Goal: Communication & Community: Answer question/provide support

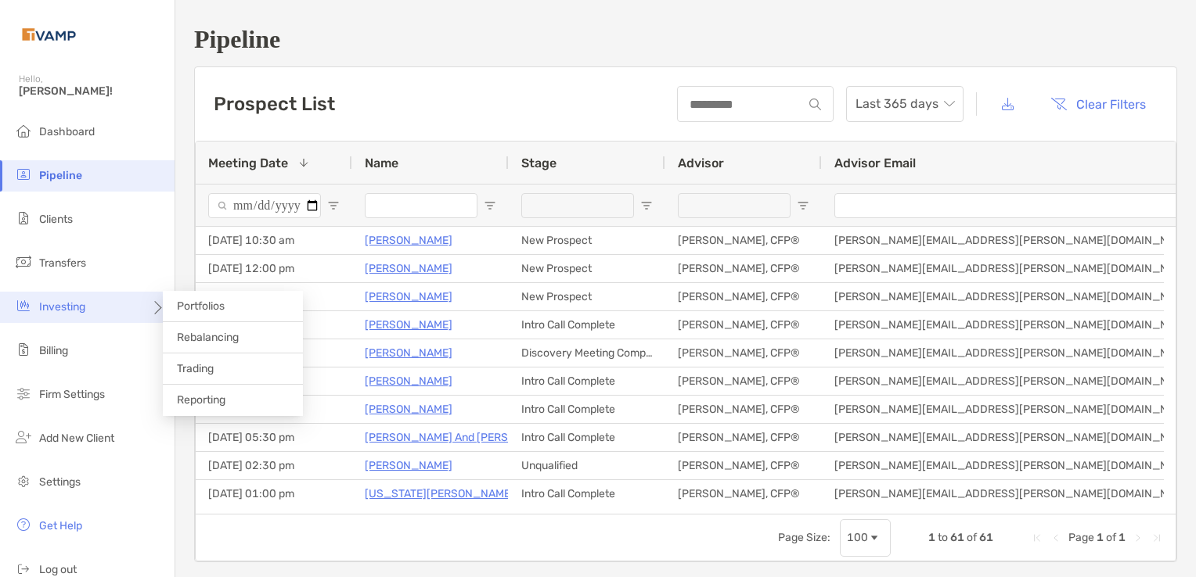
click at [118, 311] on div "Investing" at bounding box center [87, 307] width 174 height 31
click at [190, 336] on span "Rebalancing" at bounding box center [208, 337] width 62 height 13
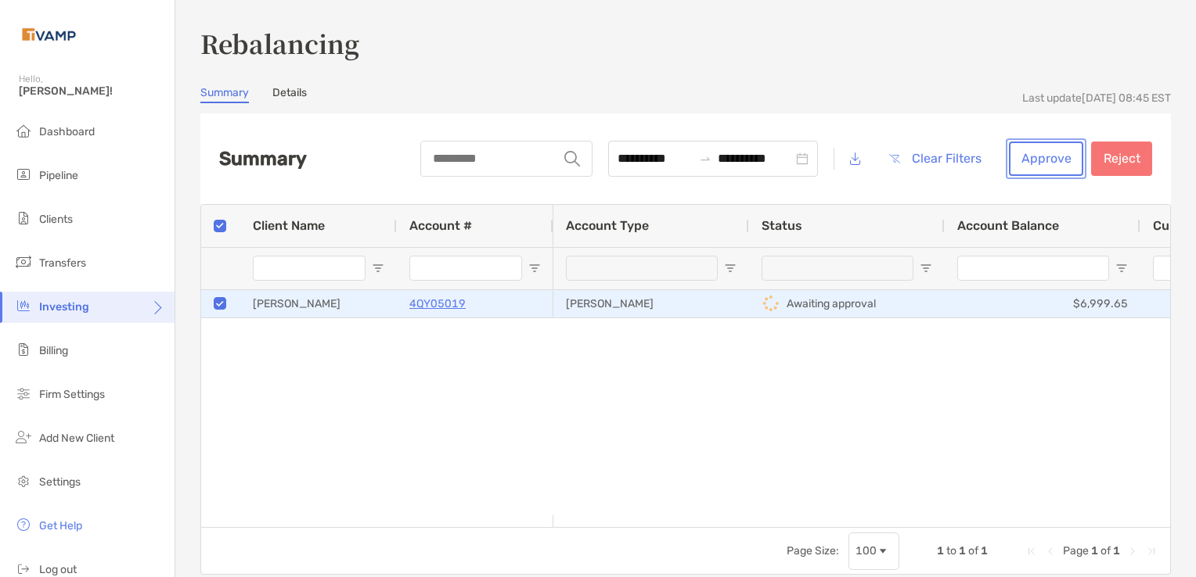
click at [1038, 155] on button "Approve" at bounding box center [1046, 159] width 74 height 34
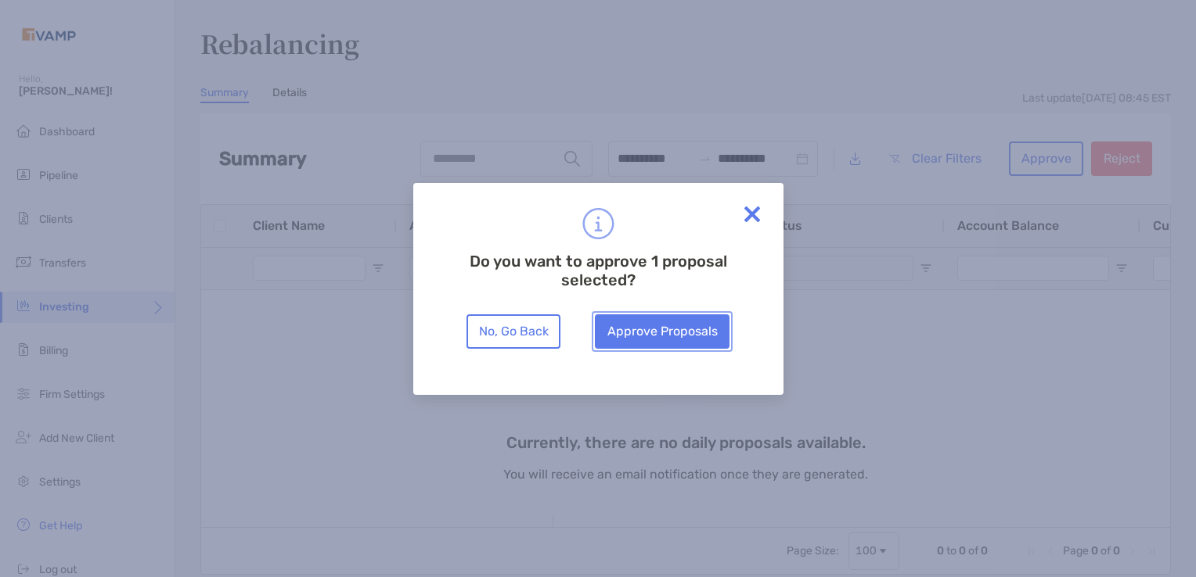
click at [689, 336] on button "Approve Proposals" at bounding box center [662, 332] width 135 height 34
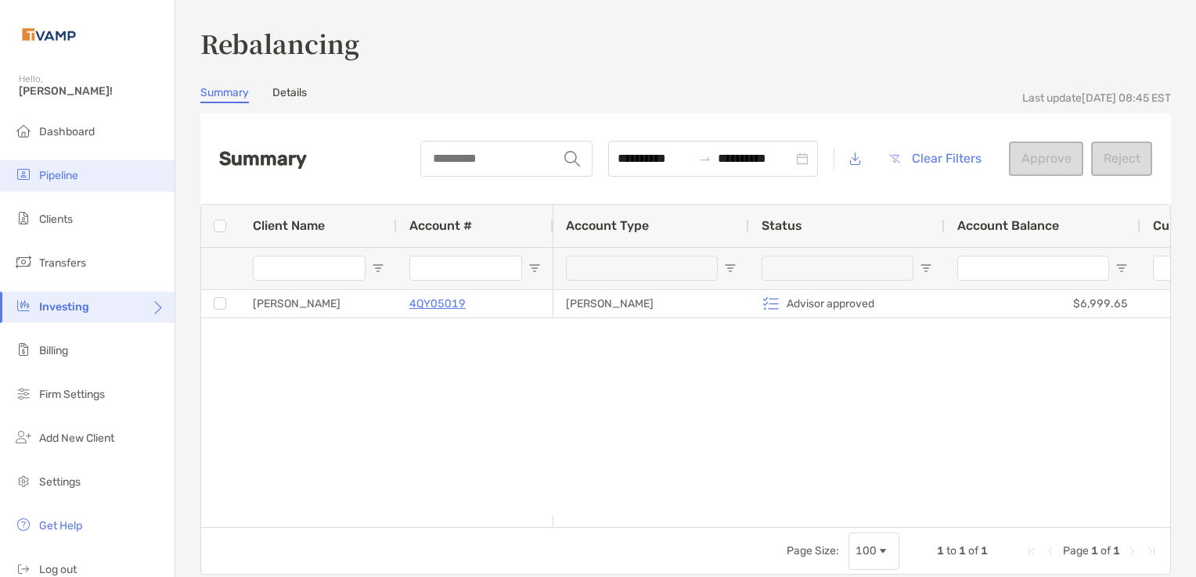
click at [50, 180] on span "Pipeline" at bounding box center [58, 175] width 39 height 13
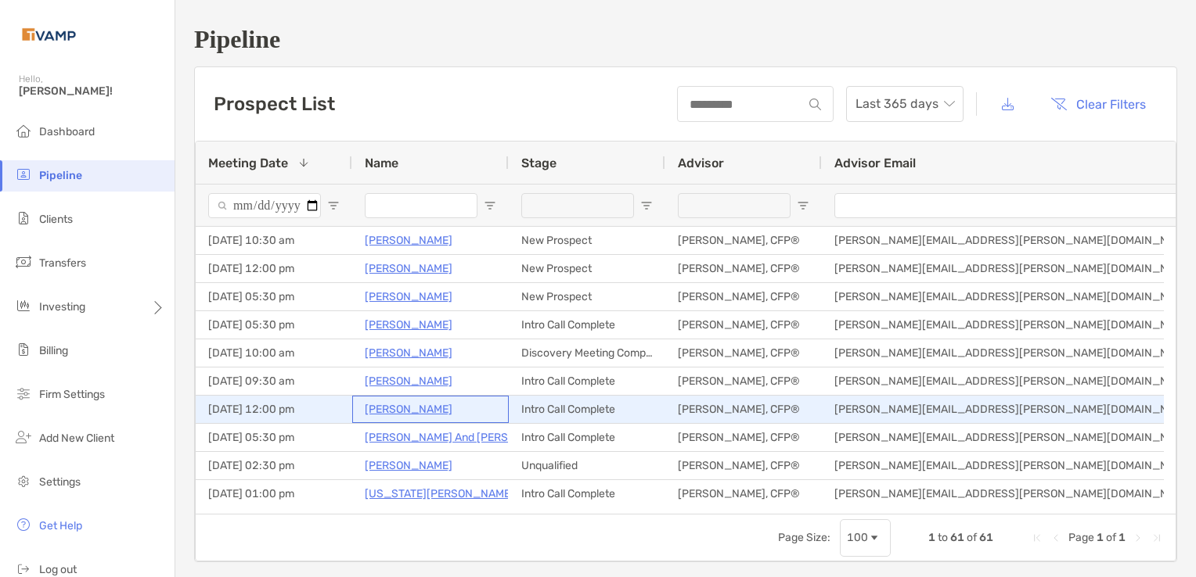
click at [389, 411] on p "Chris Harris" at bounding box center [409, 410] width 88 height 20
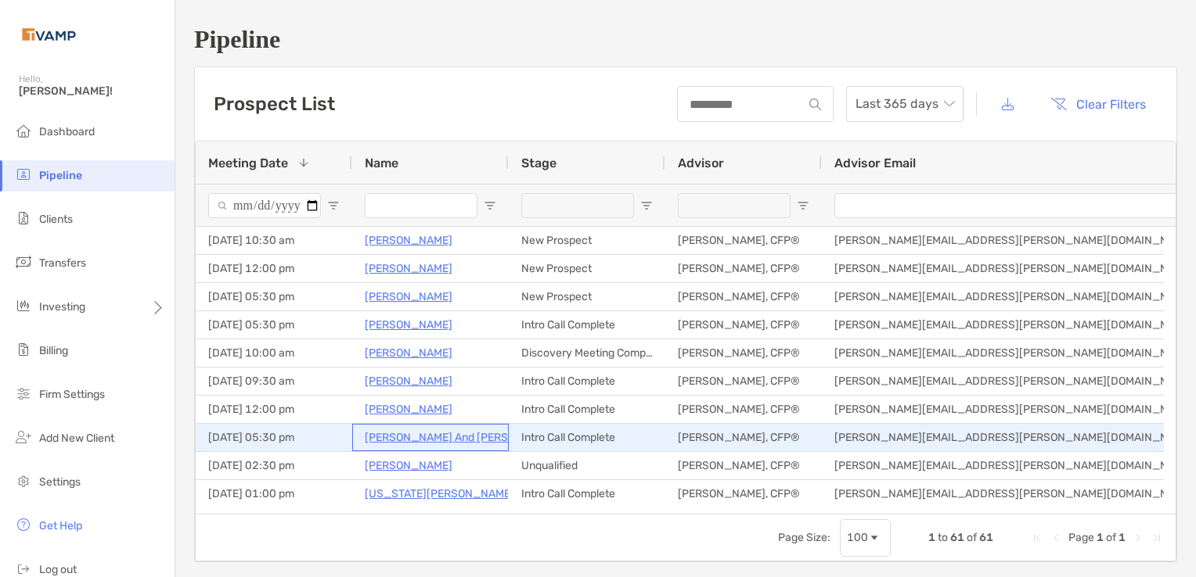
click at [424, 443] on p "Tina And Christopher Pooler" at bounding box center [465, 438] width 200 height 20
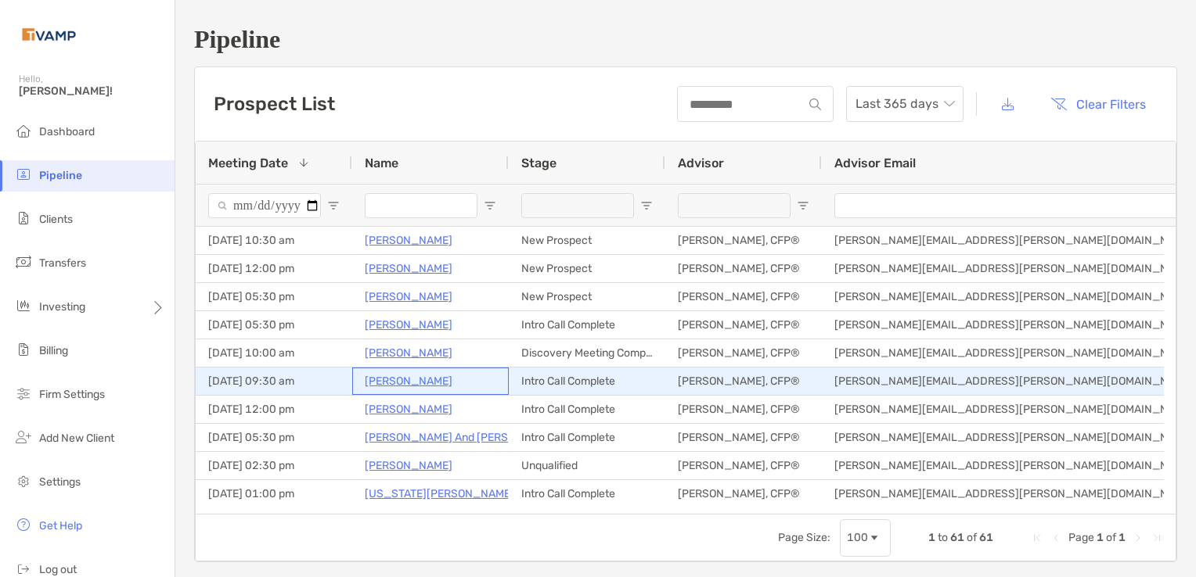
click at [404, 379] on p "[PERSON_NAME]" at bounding box center [409, 382] width 88 height 20
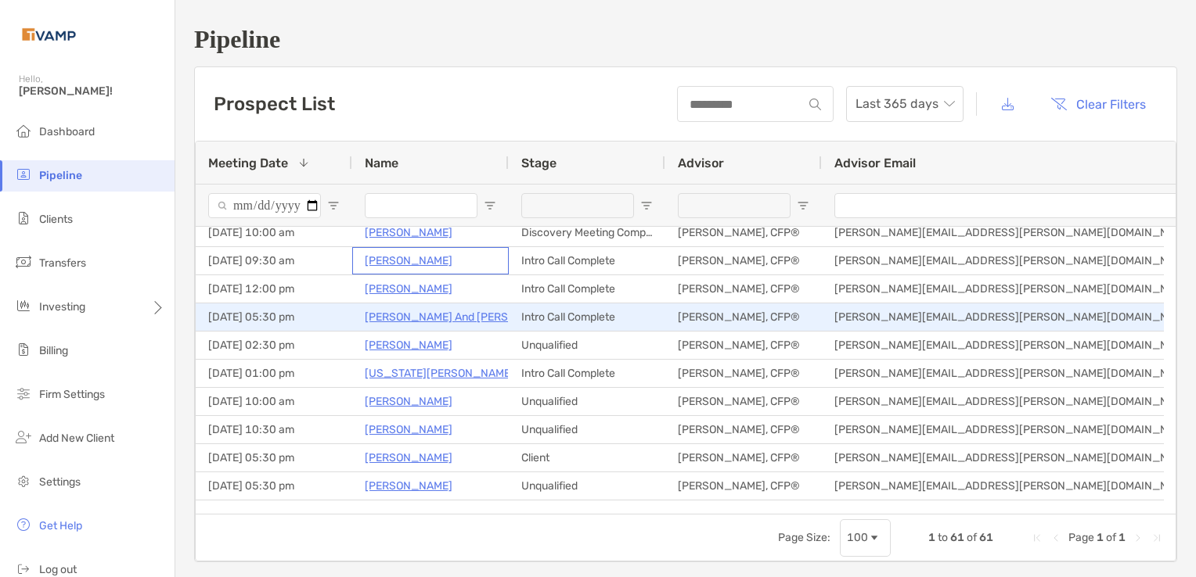
scroll to position [127, 0]
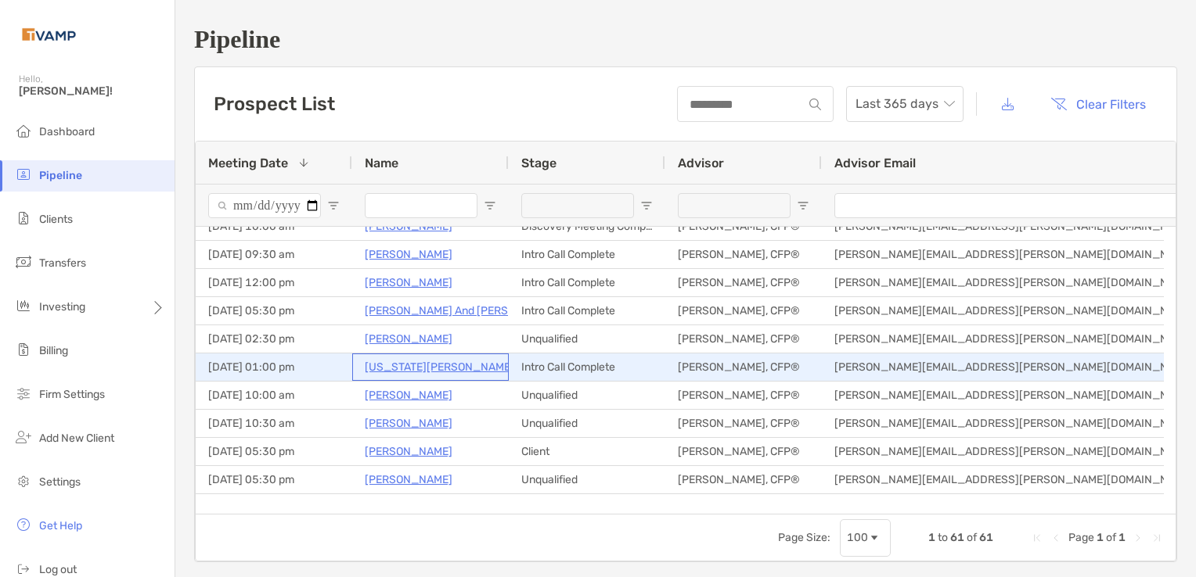
click at [428, 365] on p "Georgia Turner" at bounding box center [439, 368] width 149 height 20
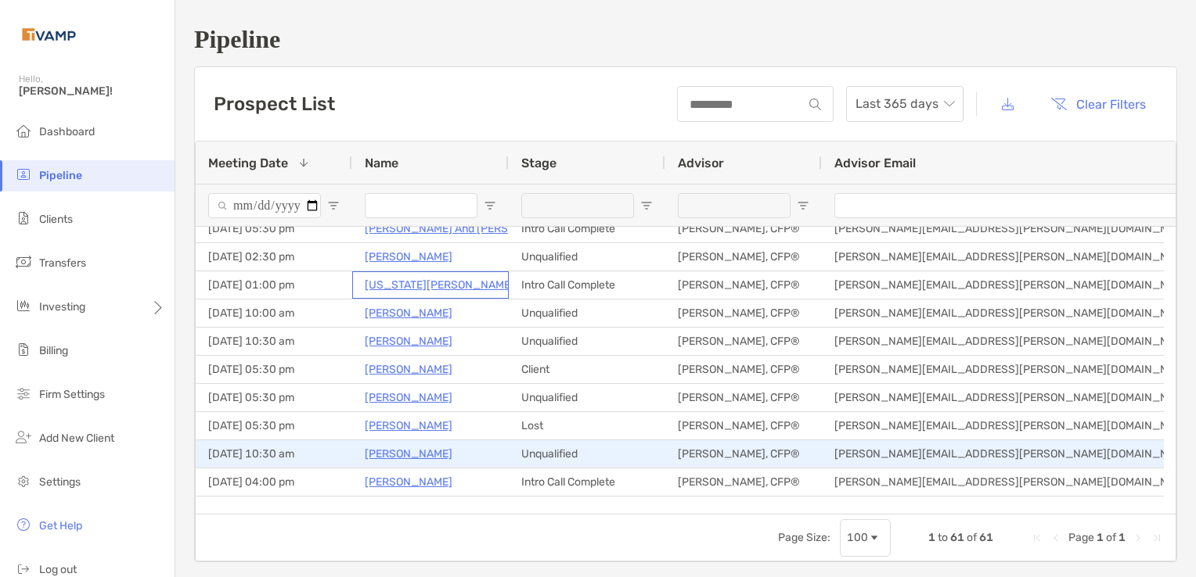
scroll to position [262, 0]
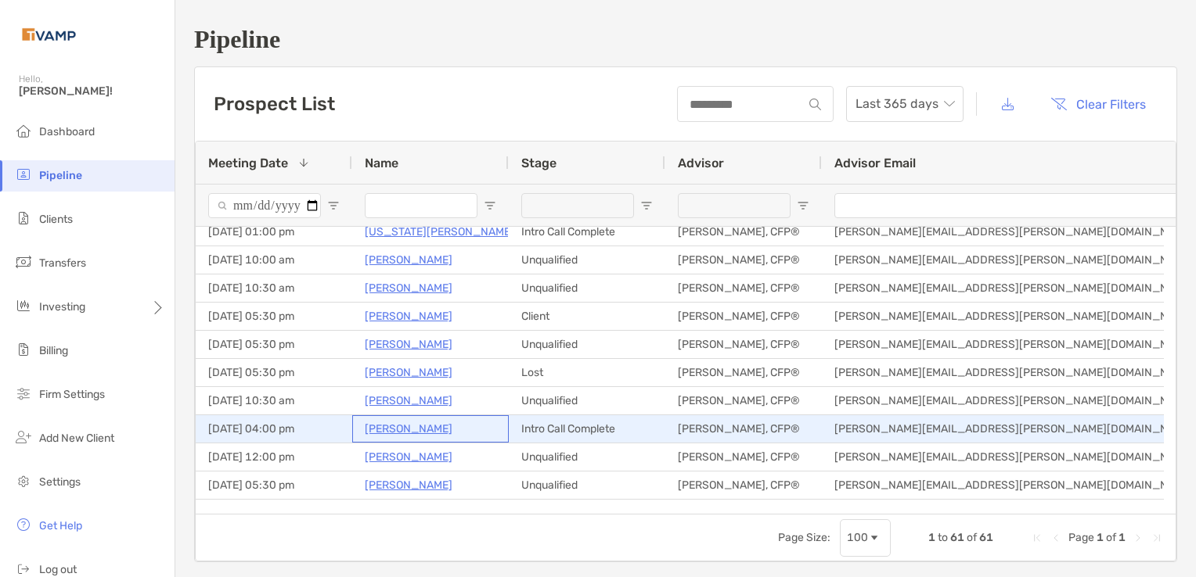
click at [416, 426] on p "Angela Schiller" at bounding box center [409, 429] width 88 height 20
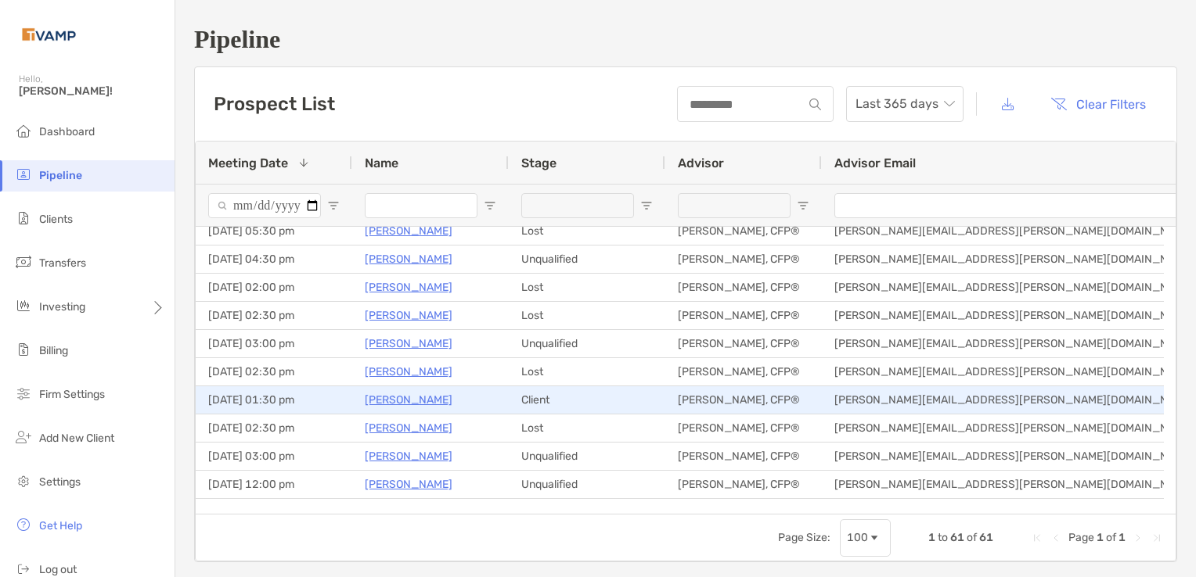
scroll to position [0, 0]
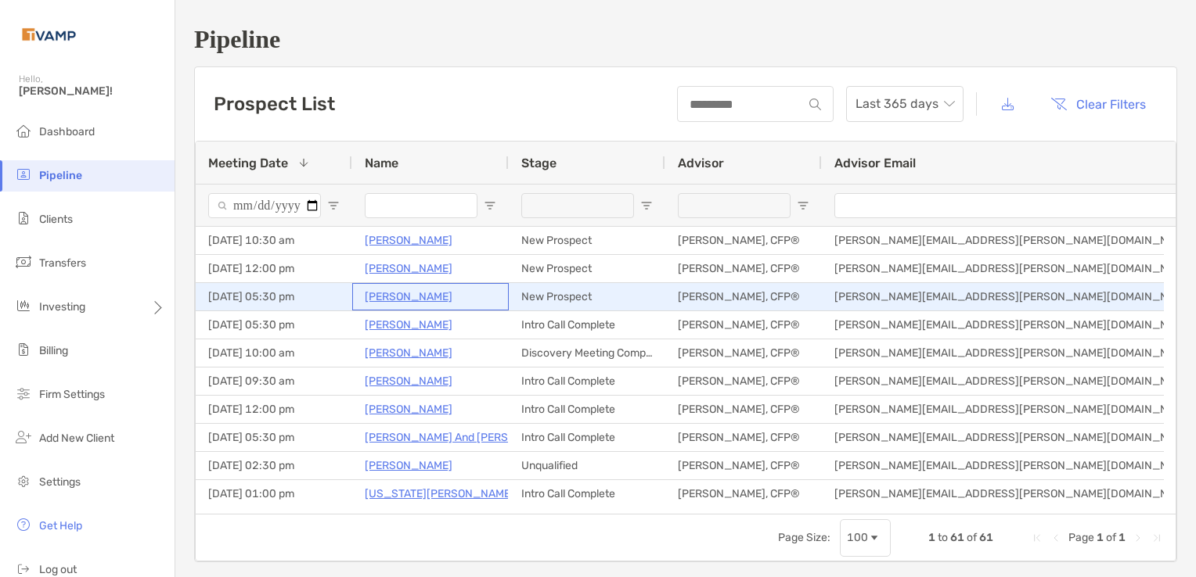
click at [401, 300] on p "Debra Kent" at bounding box center [409, 297] width 88 height 20
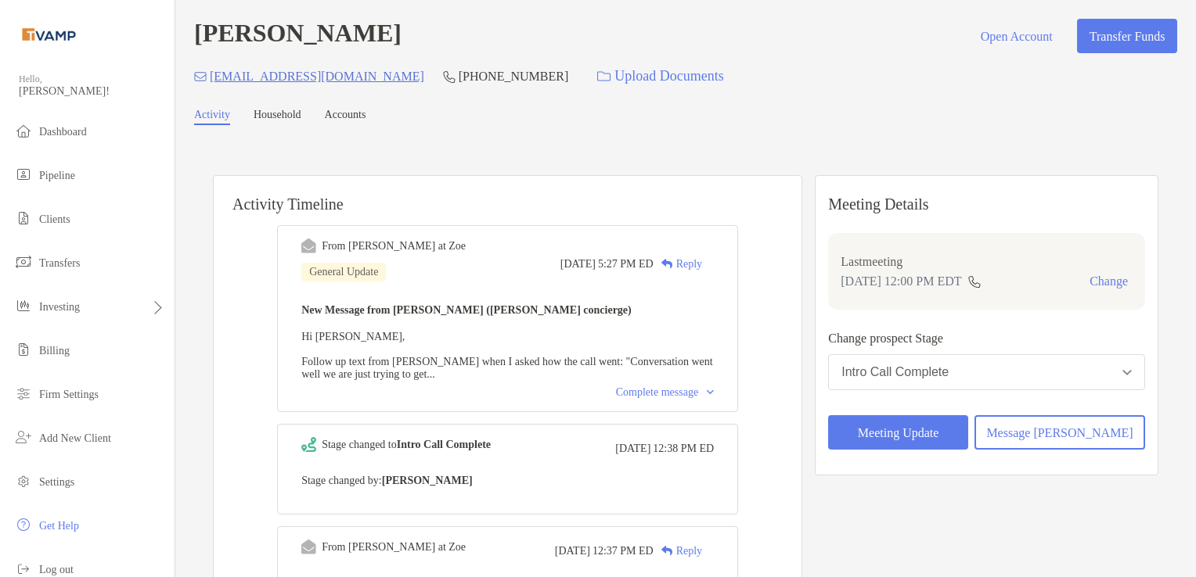
click at [210, 81] on p "ncchrharris@gmail.com" at bounding box center [317, 77] width 214 height 20
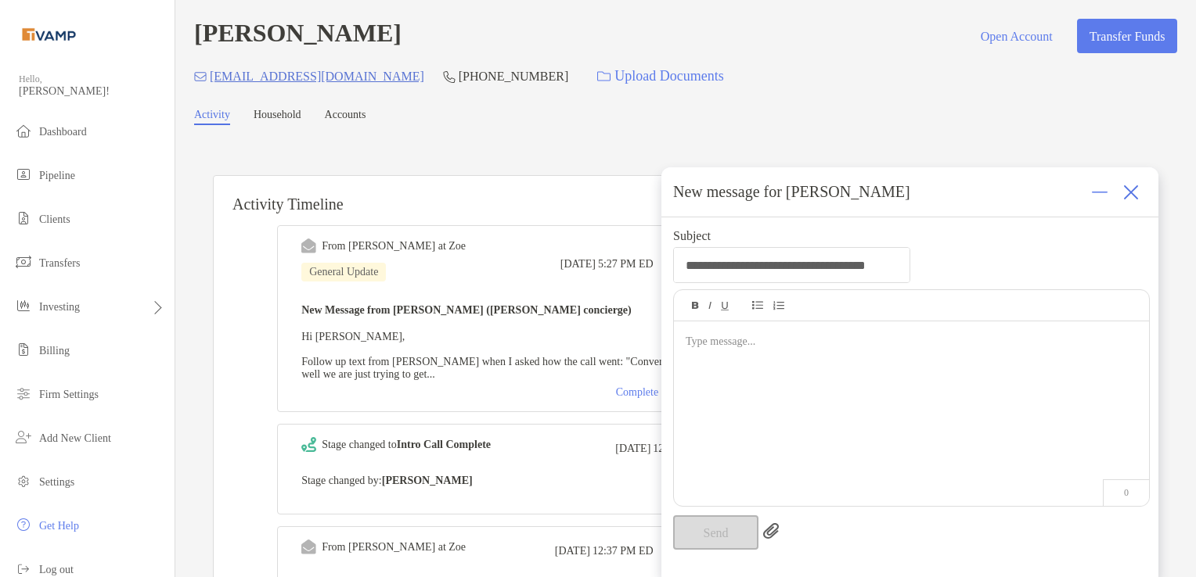
drag, startPoint x: 210, startPoint y: 81, endPoint x: 351, endPoint y: 77, distance: 140.1
click at [351, 77] on div "ncchrharris@gmail.com (704) 650-1269 Upload Documents" at bounding box center [685, 76] width 983 height 34
drag, startPoint x: 239, startPoint y: 89, endPoint x: 207, endPoint y: 83, distance: 31.9
click at [207, 83] on div "ncchrharris@gmail.com" at bounding box center [309, 76] width 230 height 34
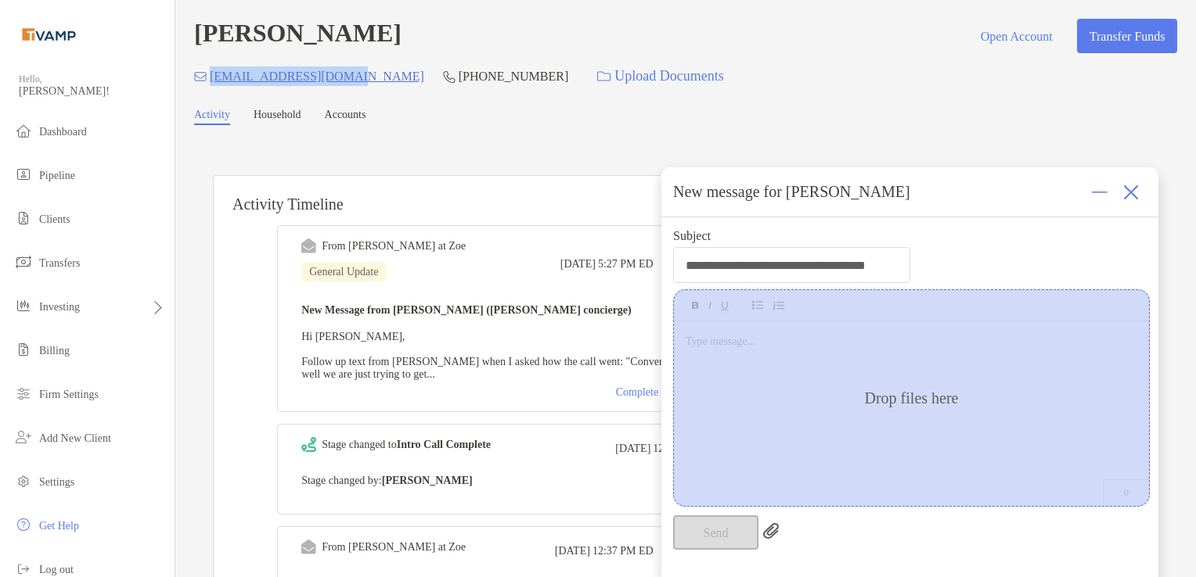
drag, startPoint x: 207, startPoint y: 83, endPoint x: 354, endPoint y: 80, distance: 147.1
click at [354, 80] on div "ncchrharris@gmail.com (704) 650-1269 Upload Documents" at bounding box center [685, 76] width 983 height 34
copy p "ncchrharris@gmail.com"
click at [1126, 198] on img at bounding box center [1131, 193] width 16 height 16
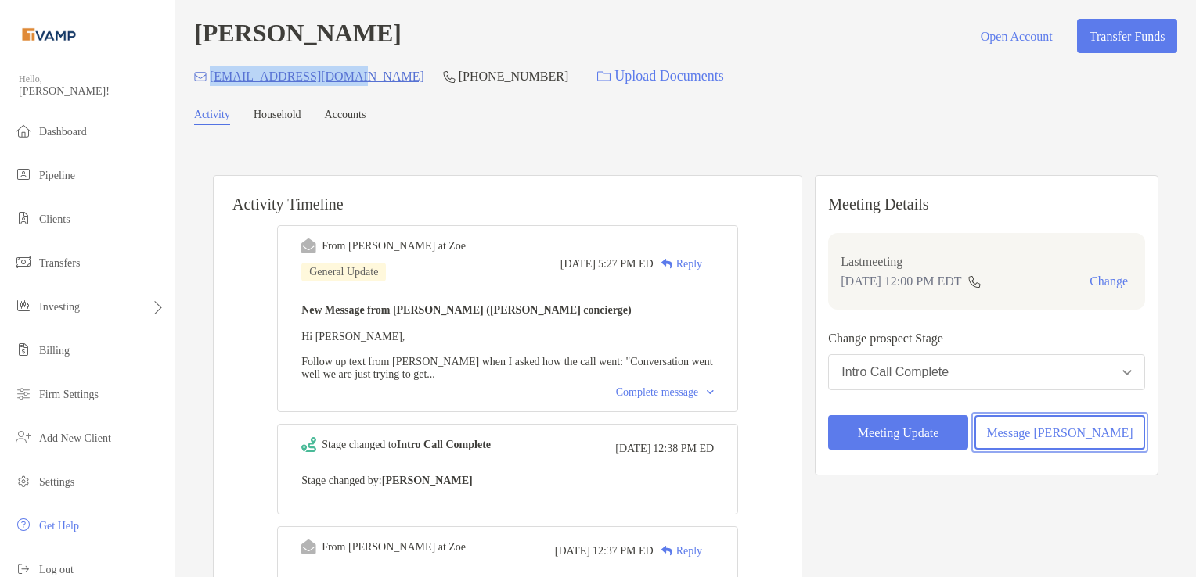
click at [1051, 426] on button "Message Zoe" at bounding box center [1059, 433] width 171 height 34
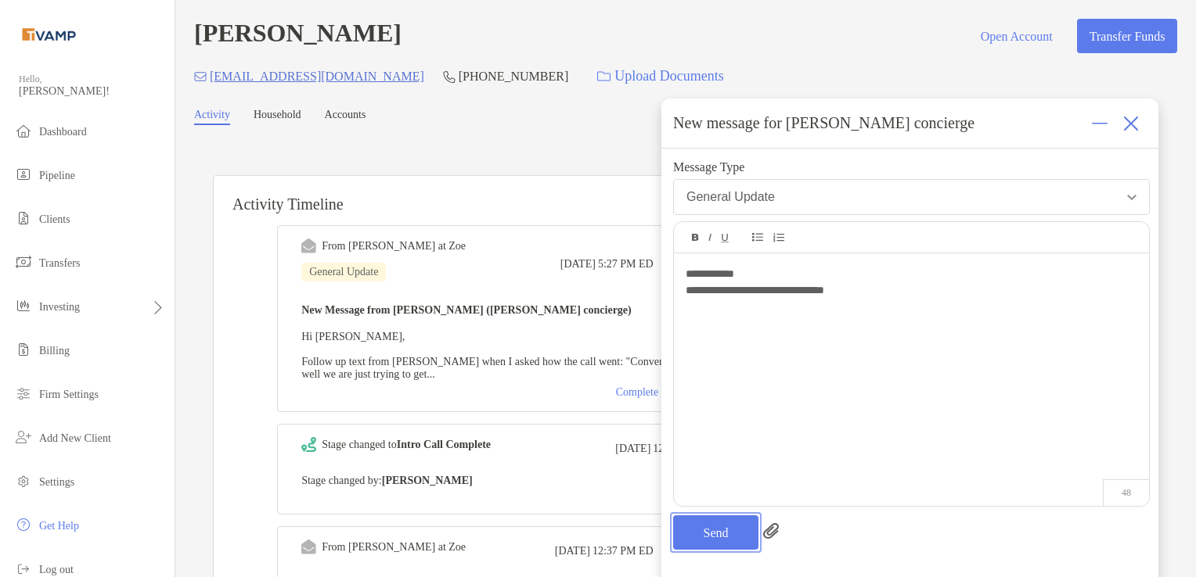
click at [696, 546] on button "Send" at bounding box center [715, 533] width 85 height 34
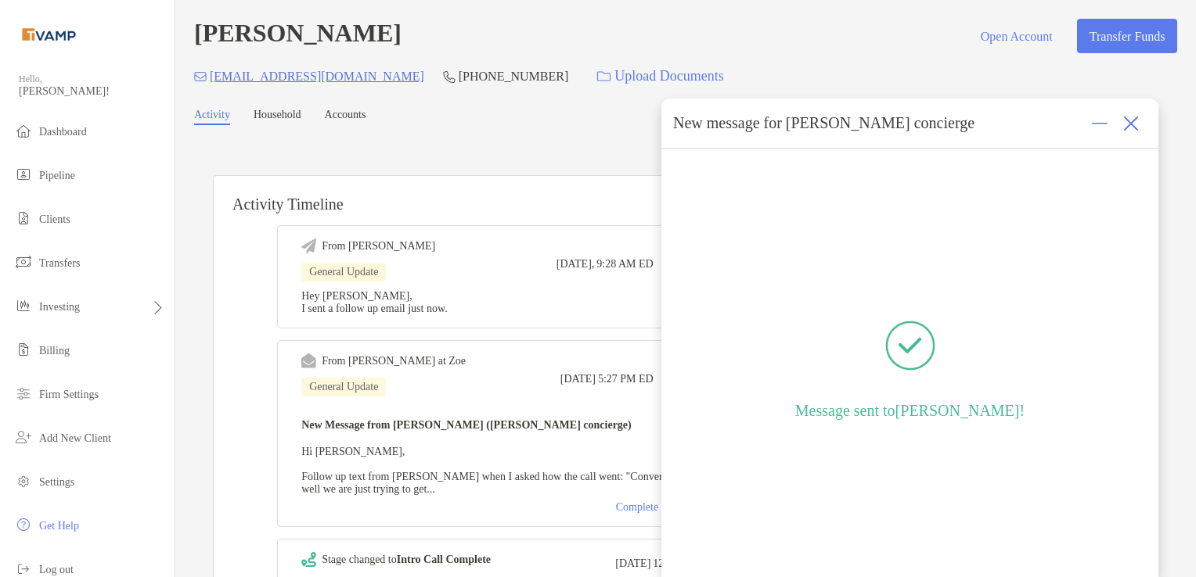
click at [1133, 131] on div at bounding box center [1130, 123] width 31 height 31
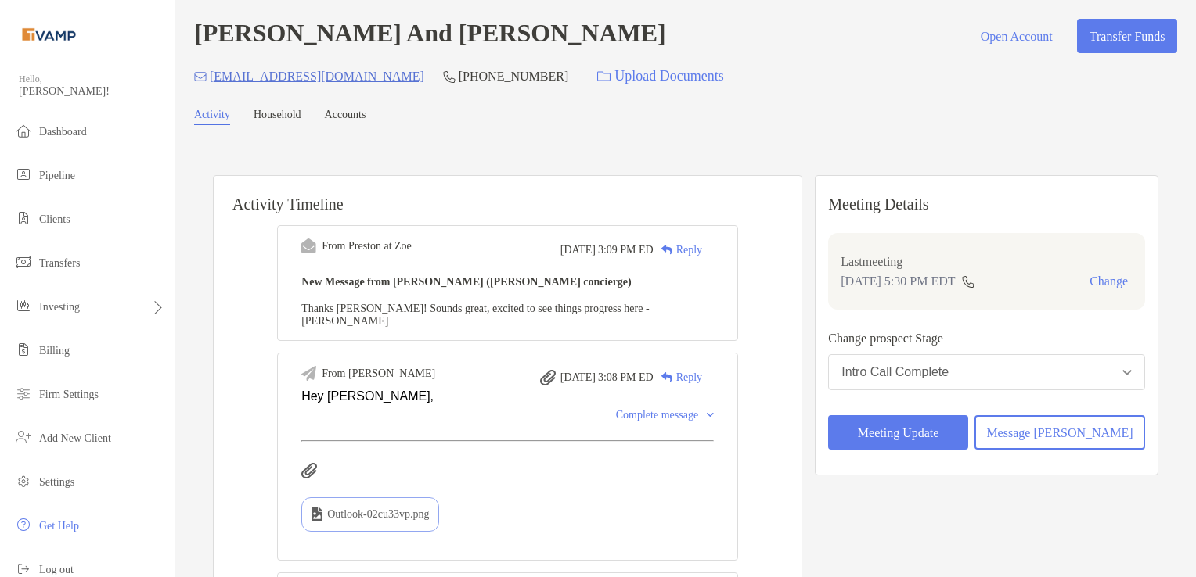
click at [714, 413] on img at bounding box center [710, 415] width 7 height 5
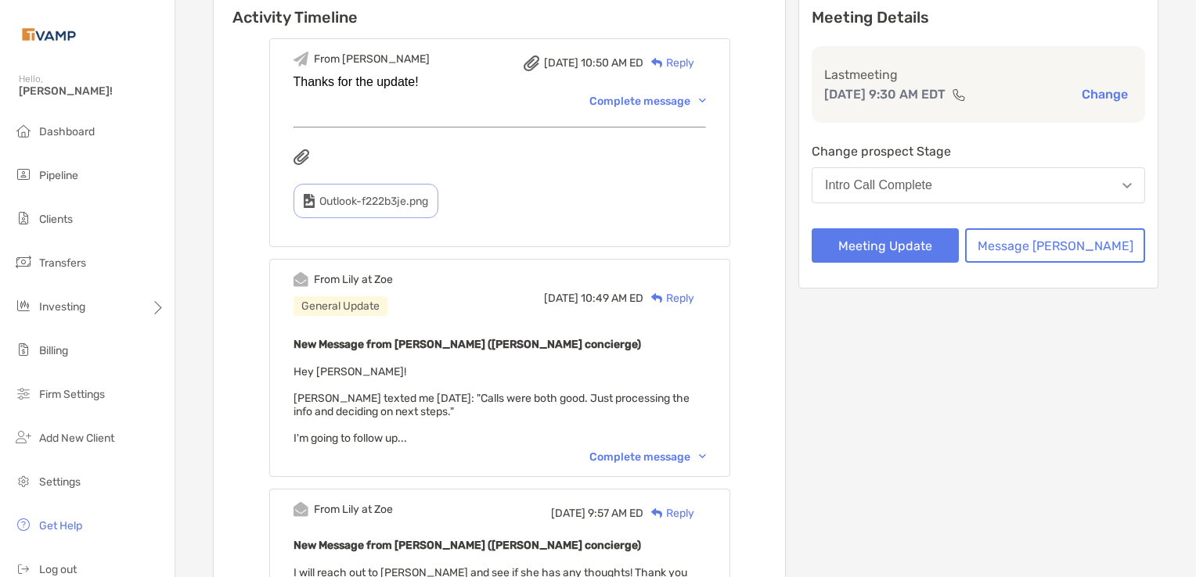
scroll to position [189, 0]
click at [706, 453] on img at bounding box center [702, 455] width 7 height 5
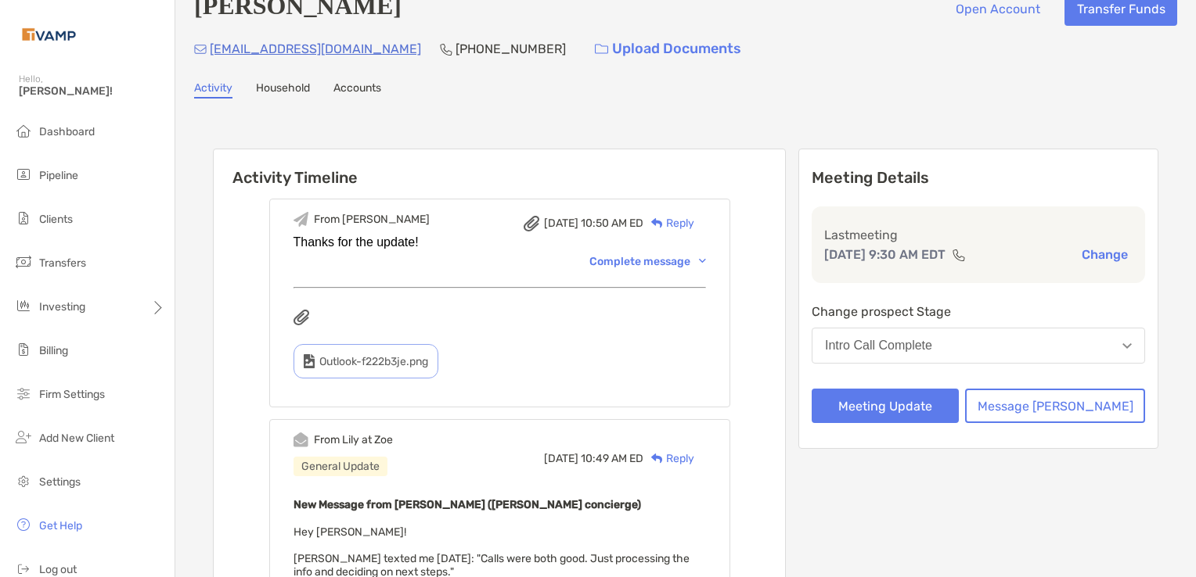
scroll to position [0, 0]
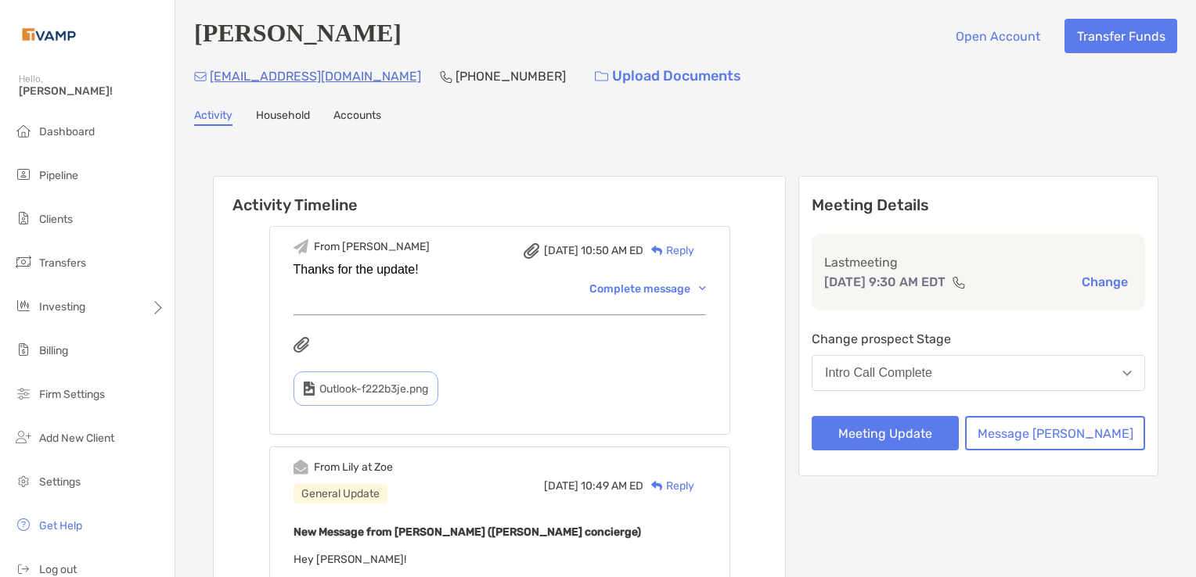
click at [727, 282] on div "From Melissa Fri, Oct 3 10:50 AM ED Reply Thanks for the update! Complete messa…" at bounding box center [499, 330] width 461 height 209
click at [706, 288] on img at bounding box center [702, 288] width 7 height 5
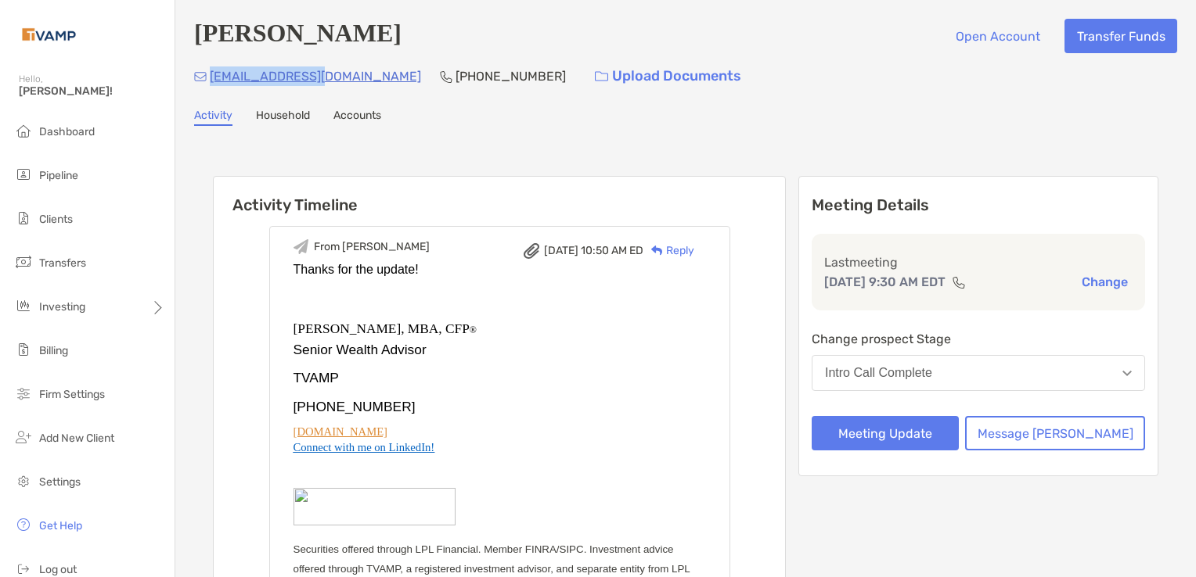
drag, startPoint x: 315, startPoint y: 77, endPoint x: 210, endPoint y: 77, distance: 104.1
click at [210, 77] on p "ludzek@gmail.com" at bounding box center [315, 77] width 211 height 20
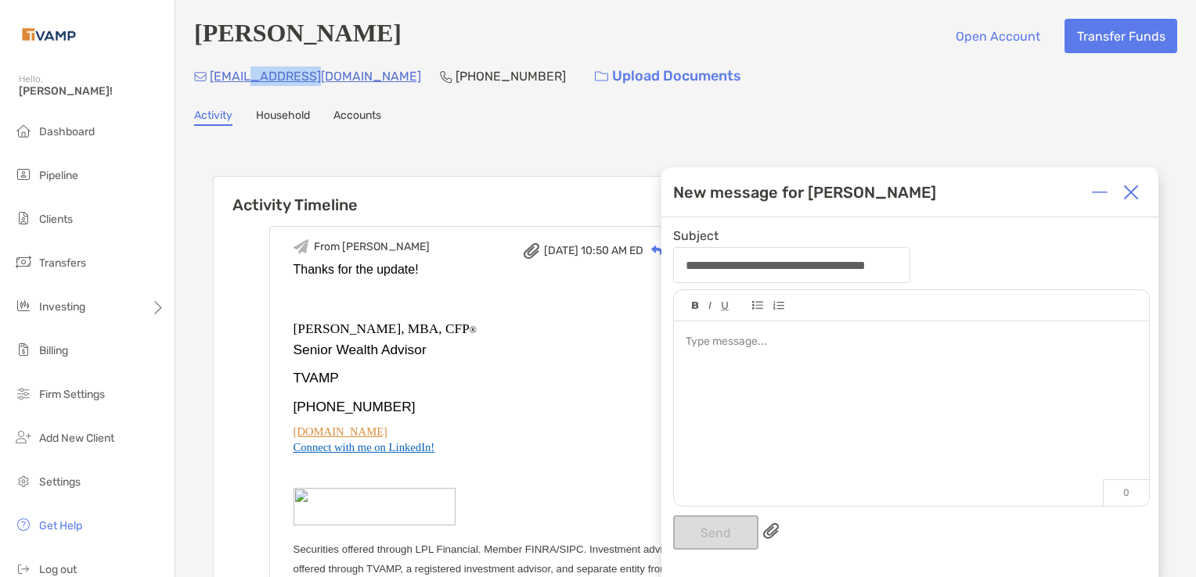
drag, startPoint x: 309, startPoint y: 80, endPoint x: 244, endPoint y: 75, distance: 65.1
click at [244, 75] on p "ludzek@gmail.com" at bounding box center [315, 77] width 211 height 20
drag, startPoint x: 244, startPoint y: 75, endPoint x: 333, endPoint y: 106, distance: 93.5
click at [318, 81] on div "ludzek@gmail.com (314) 488-0051 Upload Documents" at bounding box center [685, 76] width 983 height 34
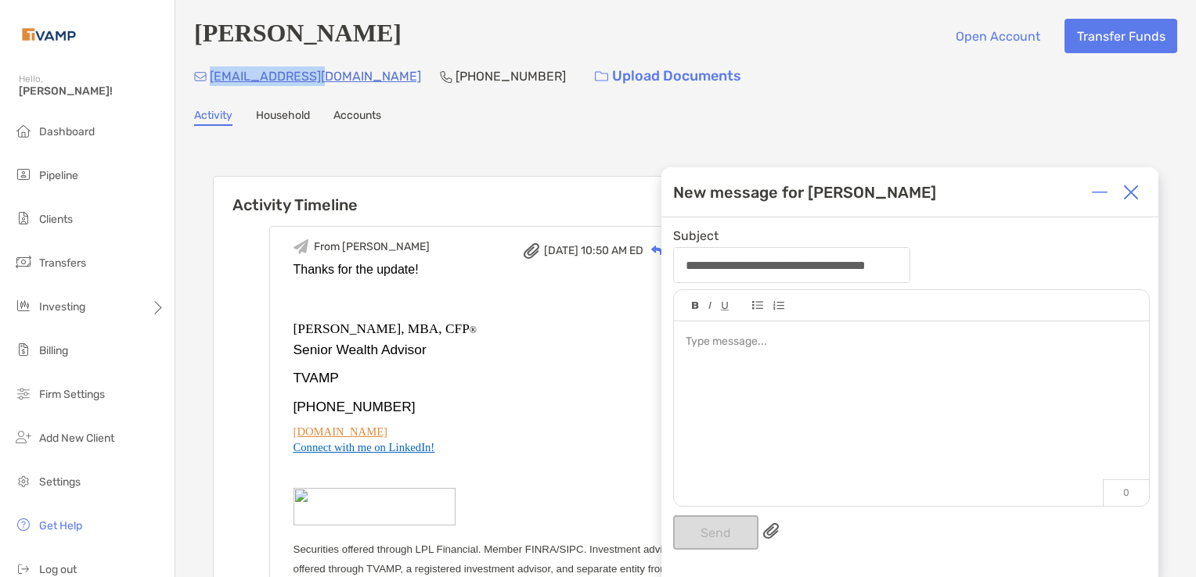
drag, startPoint x: 318, startPoint y: 74, endPoint x: 210, endPoint y: 74, distance: 108.0
click at [210, 74] on div "ludzek@gmail.com (314) 488-0051 Upload Documents" at bounding box center [685, 76] width 983 height 34
copy p "ludzek@gmail.com"
click at [688, 350] on div at bounding box center [910, 342] width 451 height 16
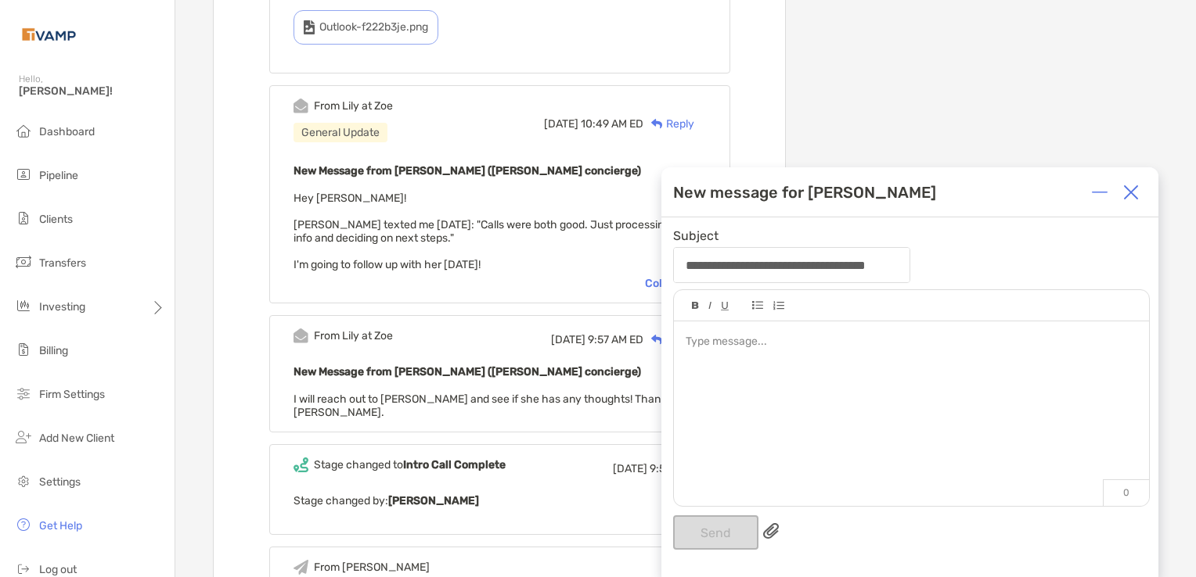
scroll to position [939, 0]
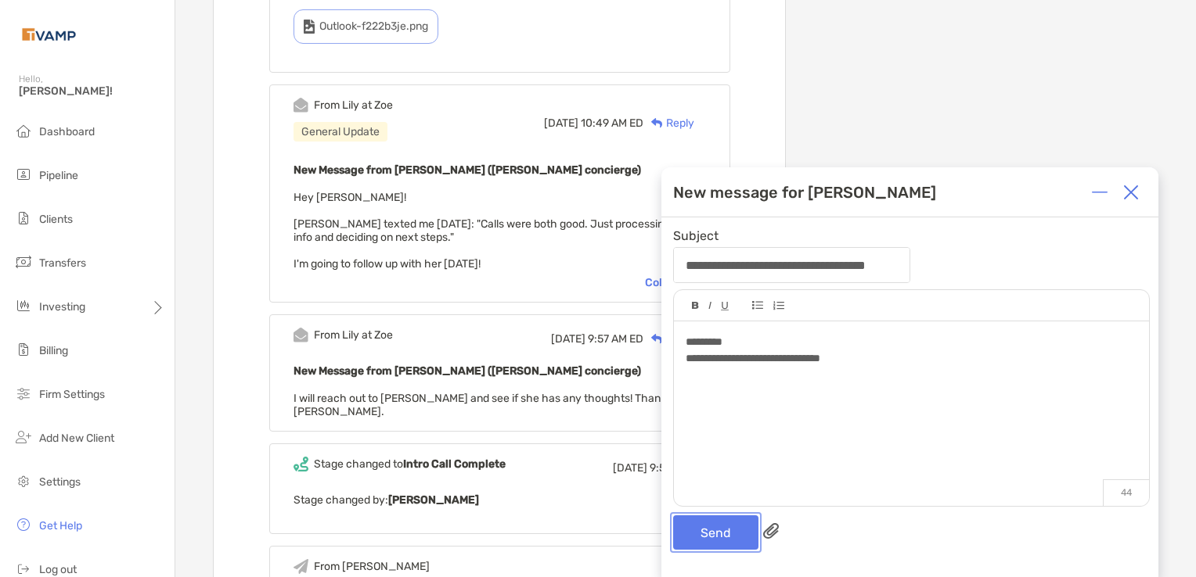
click at [694, 528] on button "Send" at bounding box center [715, 533] width 85 height 34
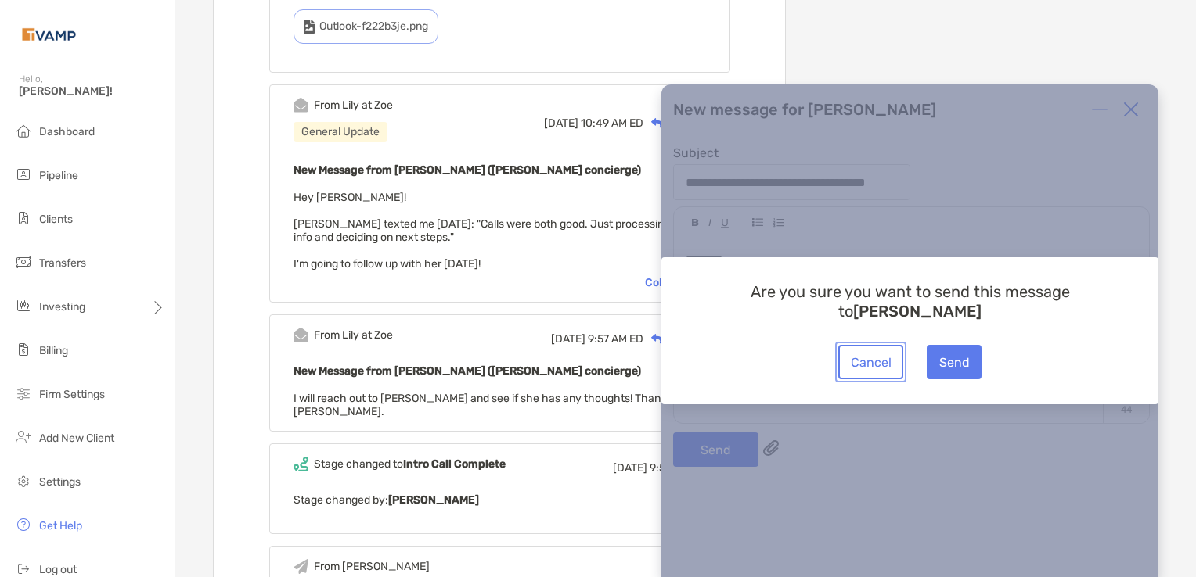
click at [855, 360] on button "Cancel" at bounding box center [870, 362] width 65 height 34
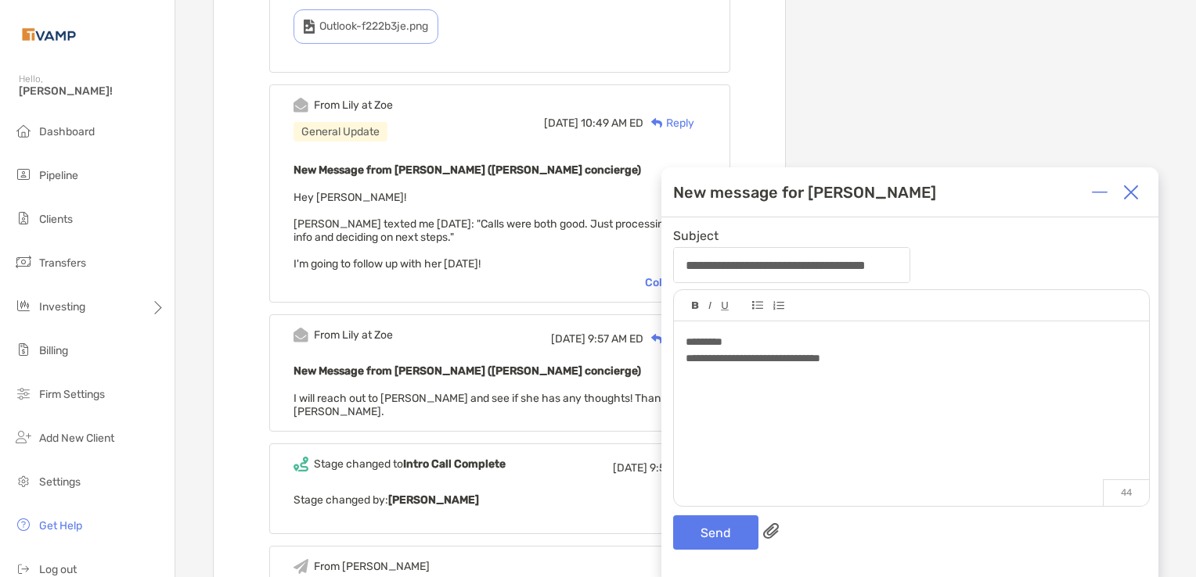
click at [1130, 194] on img at bounding box center [1131, 193] width 16 height 16
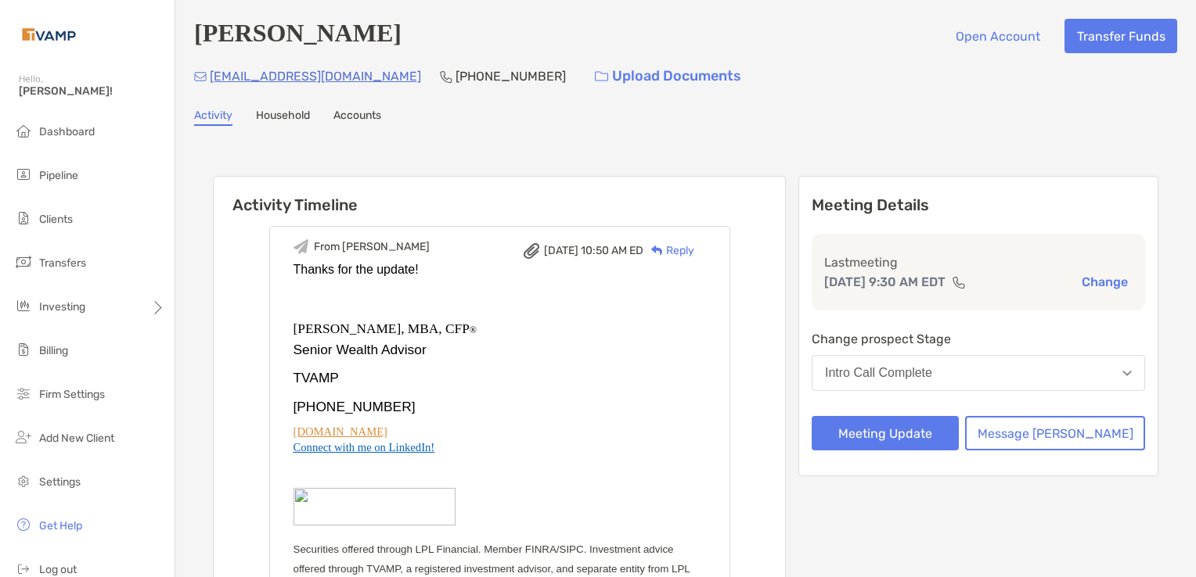
scroll to position [0, 0]
click at [1058, 437] on button "Message [PERSON_NAME]" at bounding box center [1055, 433] width 180 height 34
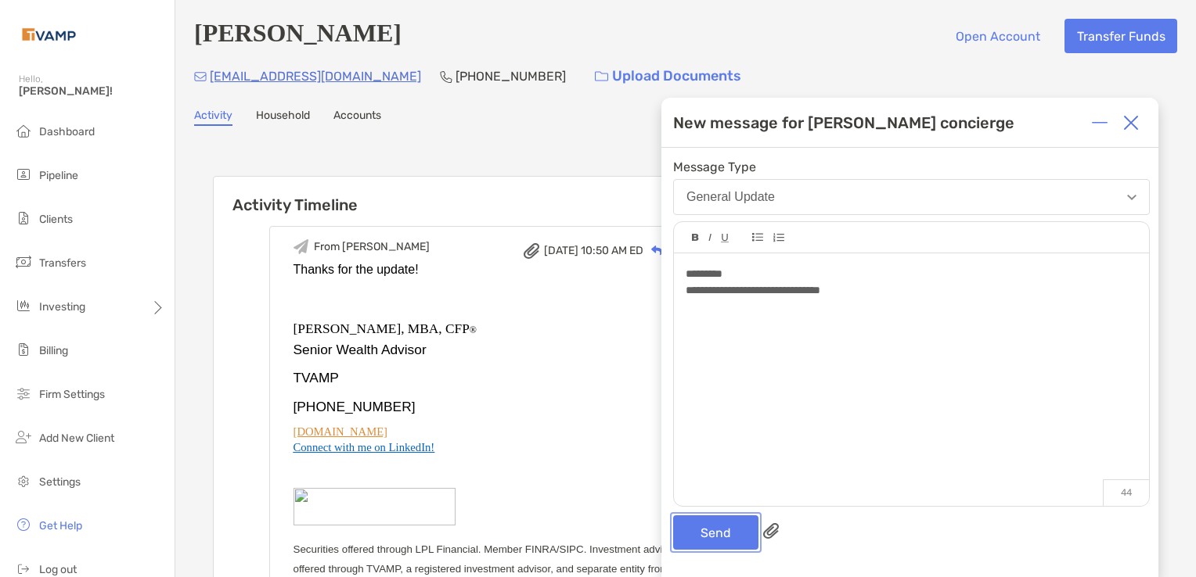
click at [703, 539] on button "Send" at bounding box center [715, 533] width 85 height 34
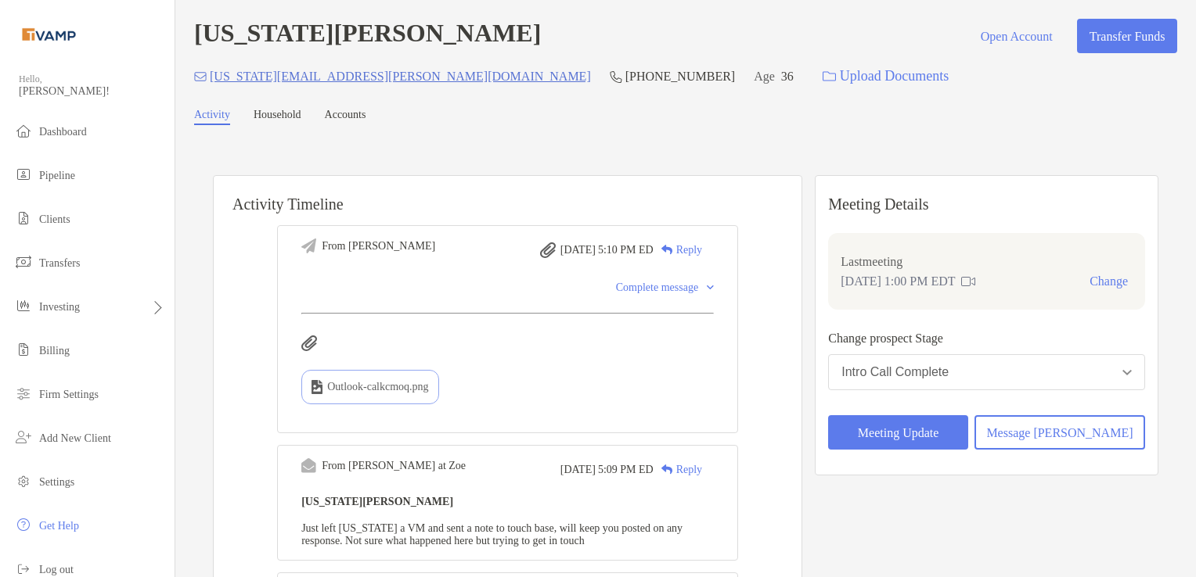
click at [337, 77] on p "[US_STATE][EMAIL_ADDRESS][PERSON_NAME][DOMAIN_NAME]" at bounding box center [400, 77] width 381 height 20
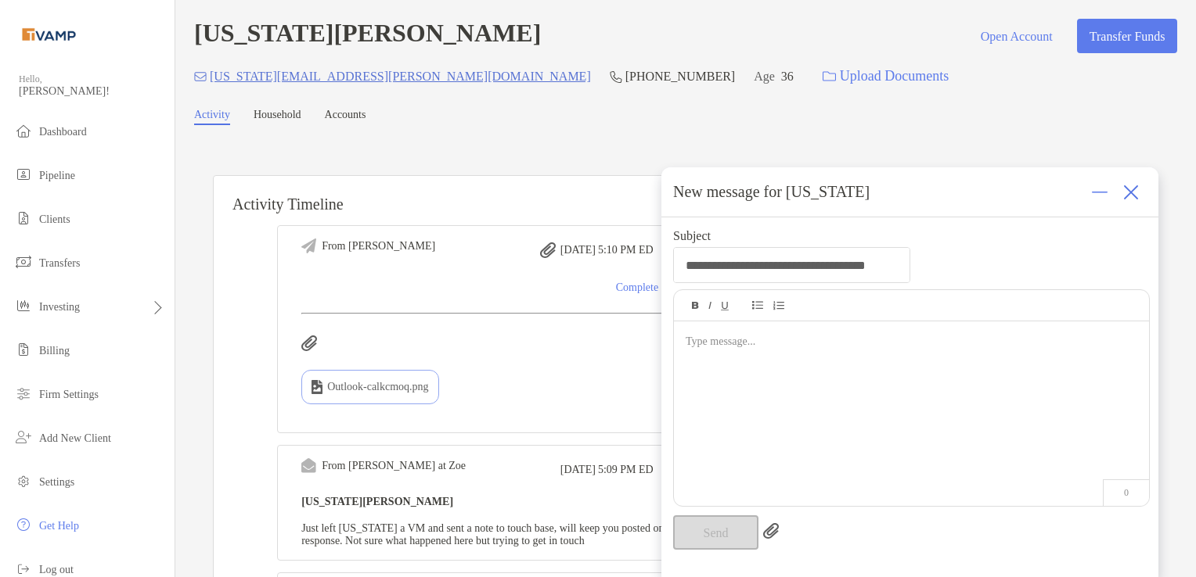
click at [1130, 200] on img at bounding box center [1131, 193] width 16 height 16
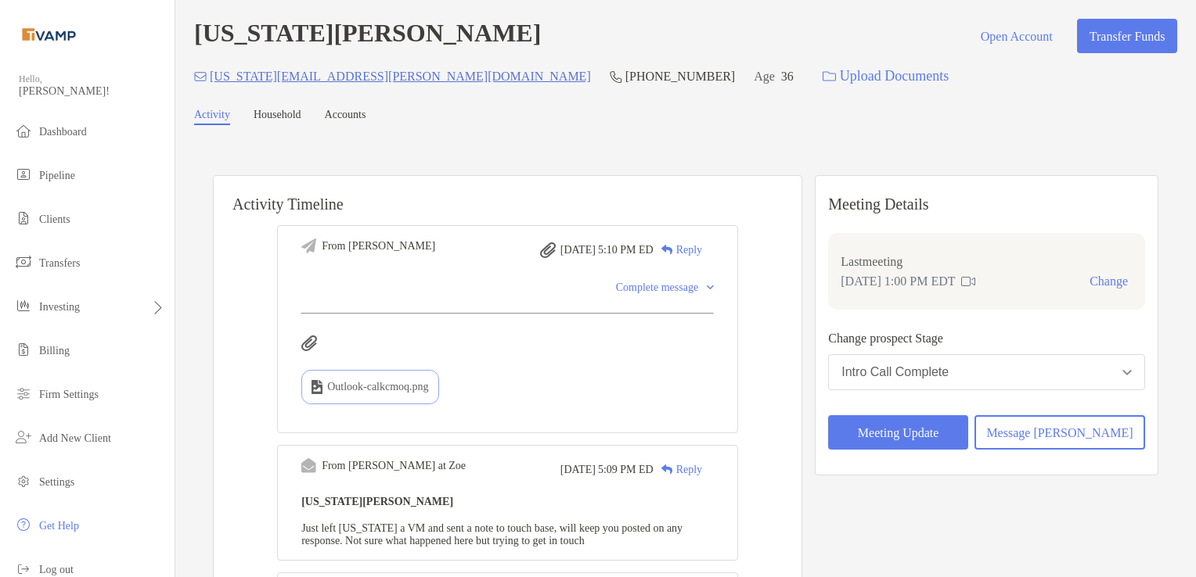
click at [372, 75] on div "[US_STATE][EMAIL_ADDRESS][PERSON_NAME][DOMAIN_NAME] [PHONE_NUMBER] Age [DEMOGRA…" at bounding box center [685, 76] width 983 height 34
click at [196, 80] on img at bounding box center [200, 76] width 13 height 9
drag, startPoint x: 370, startPoint y: 80, endPoint x: 211, endPoint y: 77, distance: 158.9
click at [211, 77] on p "[US_STATE][EMAIL_ADDRESS][PERSON_NAME][DOMAIN_NAME]" at bounding box center [400, 77] width 381 height 20
copy p "[US_STATE][EMAIL_ADDRESS][PERSON_NAME][DOMAIN_NAME]"
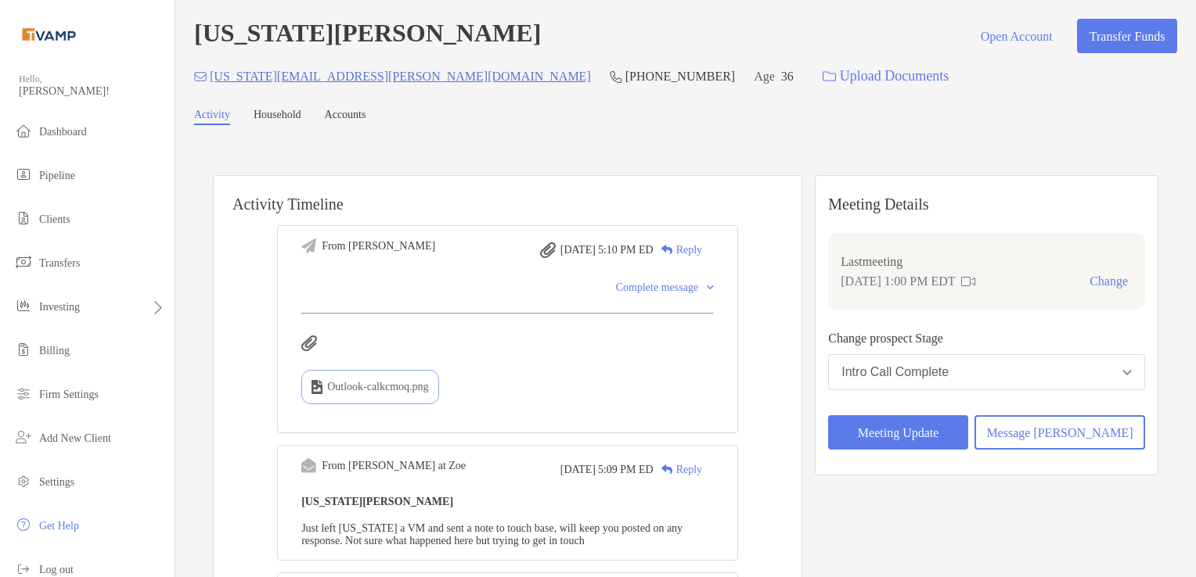
click at [696, 248] on div "Reply" at bounding box center [677, 250] width 49 height 16
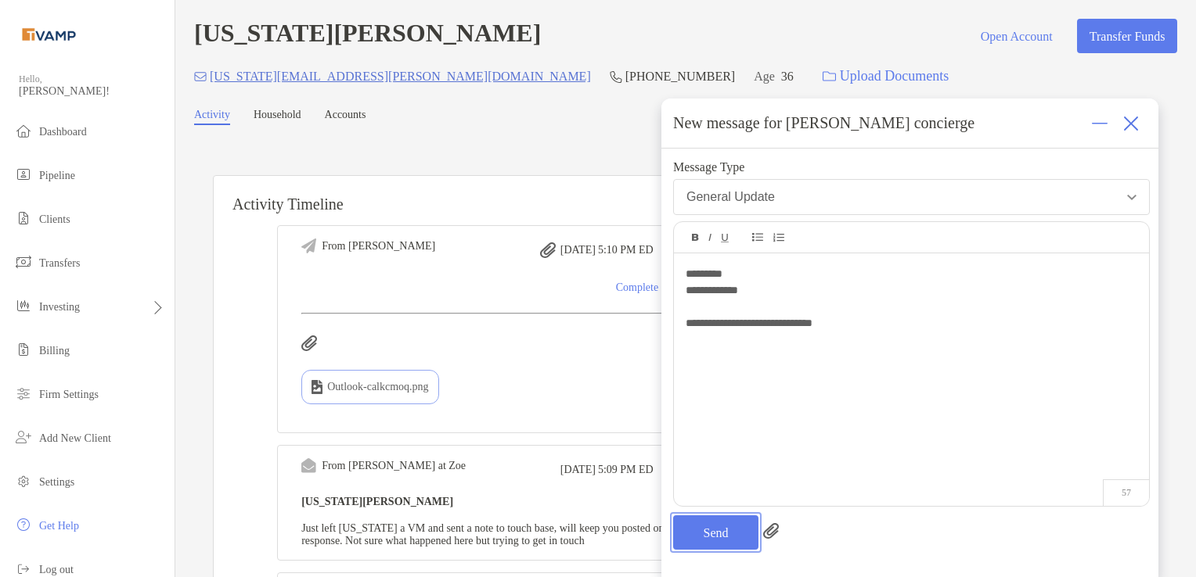
click at [688, 531] on button "Send" at bounding box center [715, 533] width 85 height 34
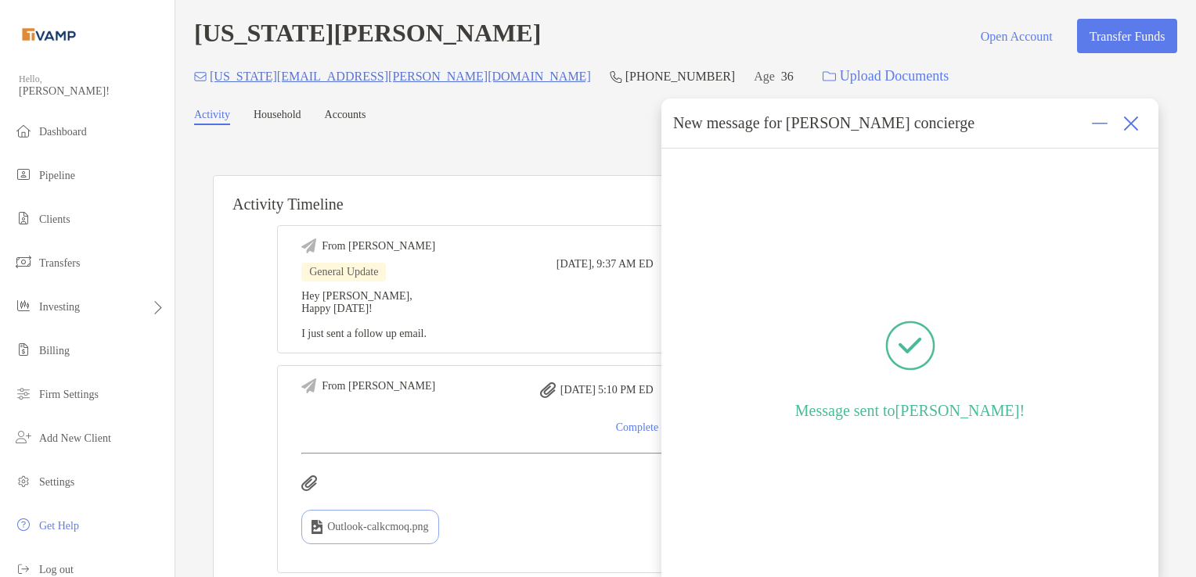
click at [1131, 124] on img at bounding box center [1131, 124] width 16 height 16
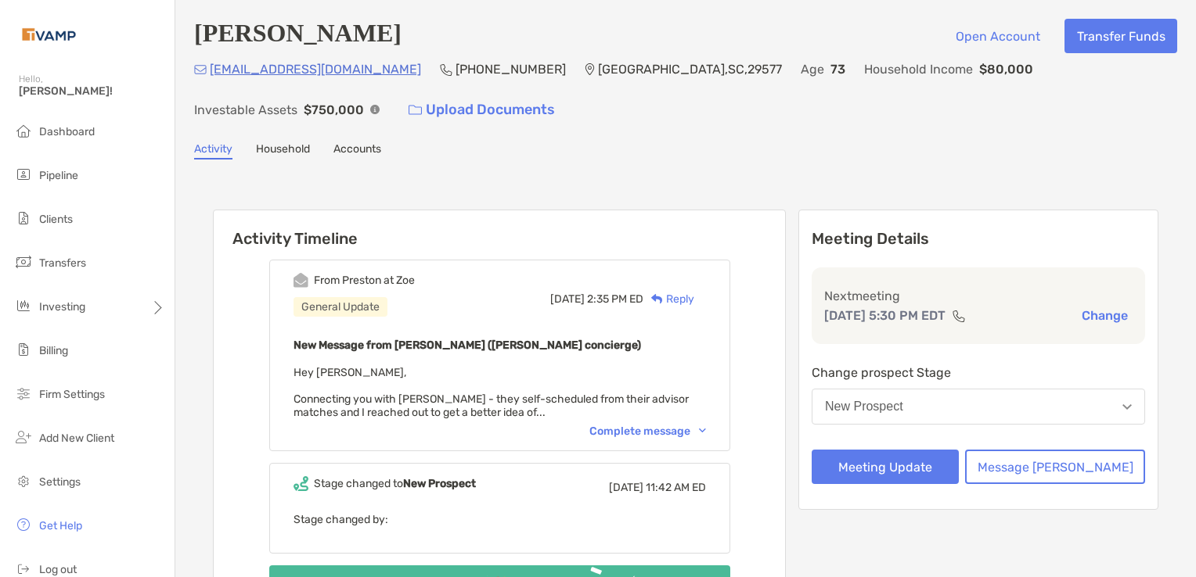
click at [706, 429] on div "Complete message" at bounding box center [647, 431] width 117 height 13
